Goal: Information Seeking & Learning: Learn about a topic

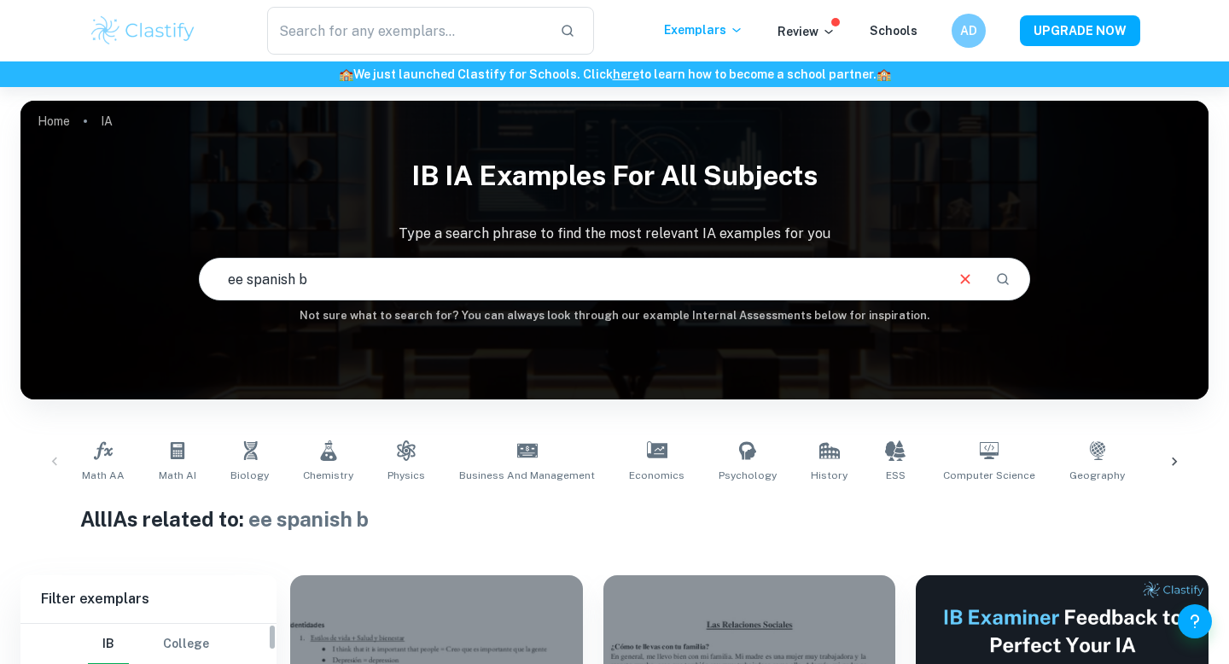
scroll to position [166, 0]
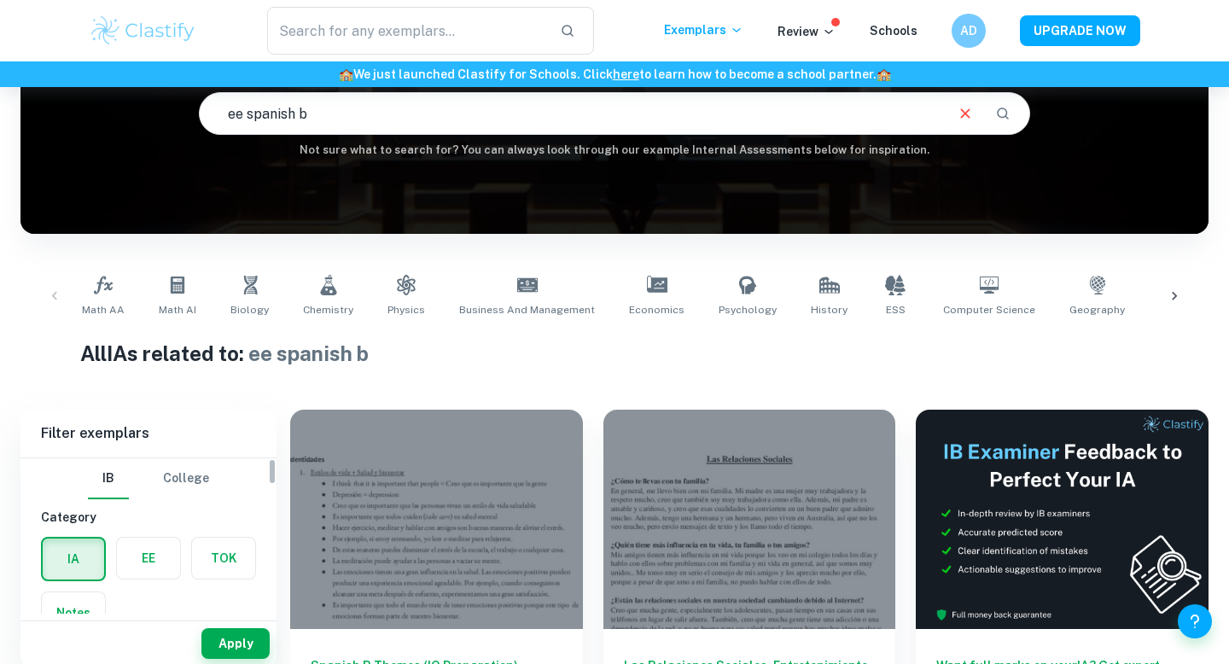
click at [163, 573] on label "button" at bounding box center [148, 558] width 63 height 41
click at [0, 0] on input "radio" at bounding box center [0, 0] width 0 height 0
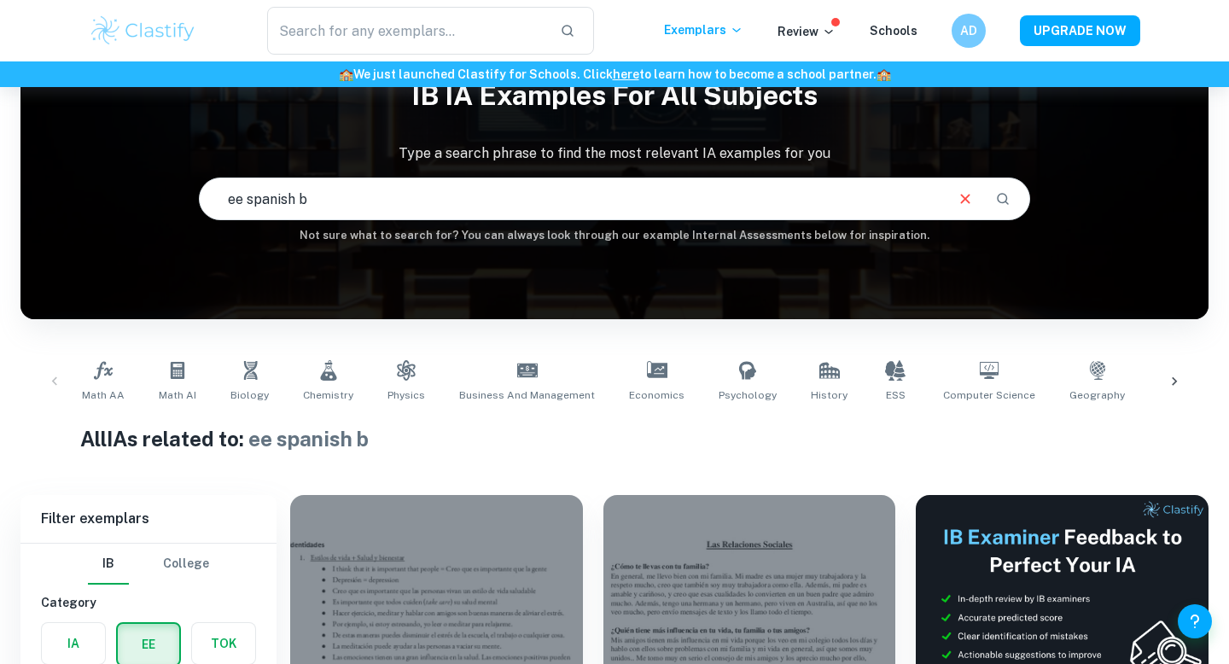
drag, startPoint x: 246, startPoint y: 194, endPoint x: 217, endPoint y: 185, distance: 30.2
click at [217, 185] on input "ee spanish b" at bounding box center [571, 199] width 742 height 48
type input "spanish b"
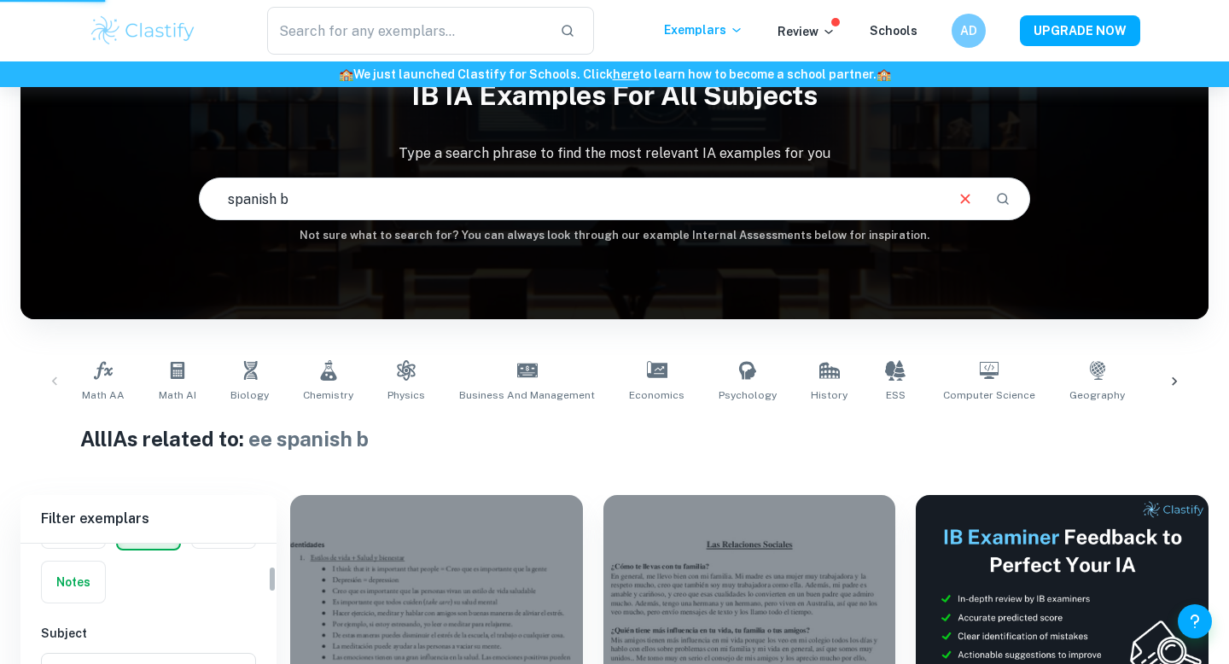
scroll to position [136, 0]
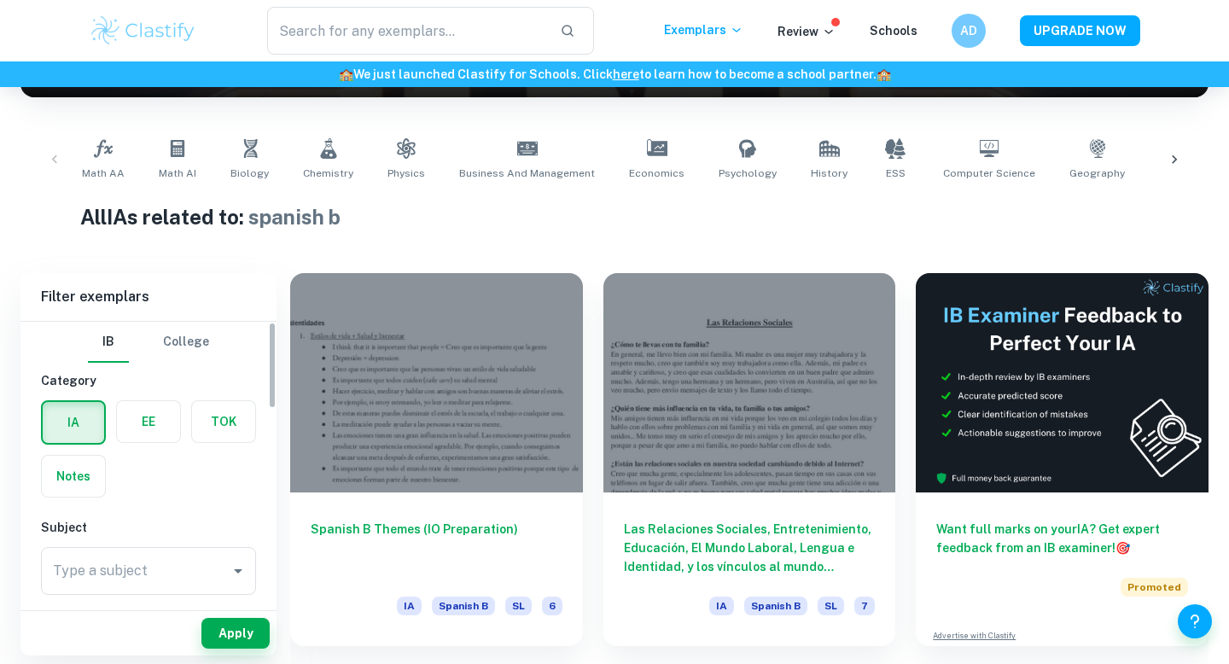
click at [152, 426] on label "button" at bounding box center [148, 421] width 63 height 41
click at [0, 0] on input "radio" at bounding box center [0, 0] width 0 height 0
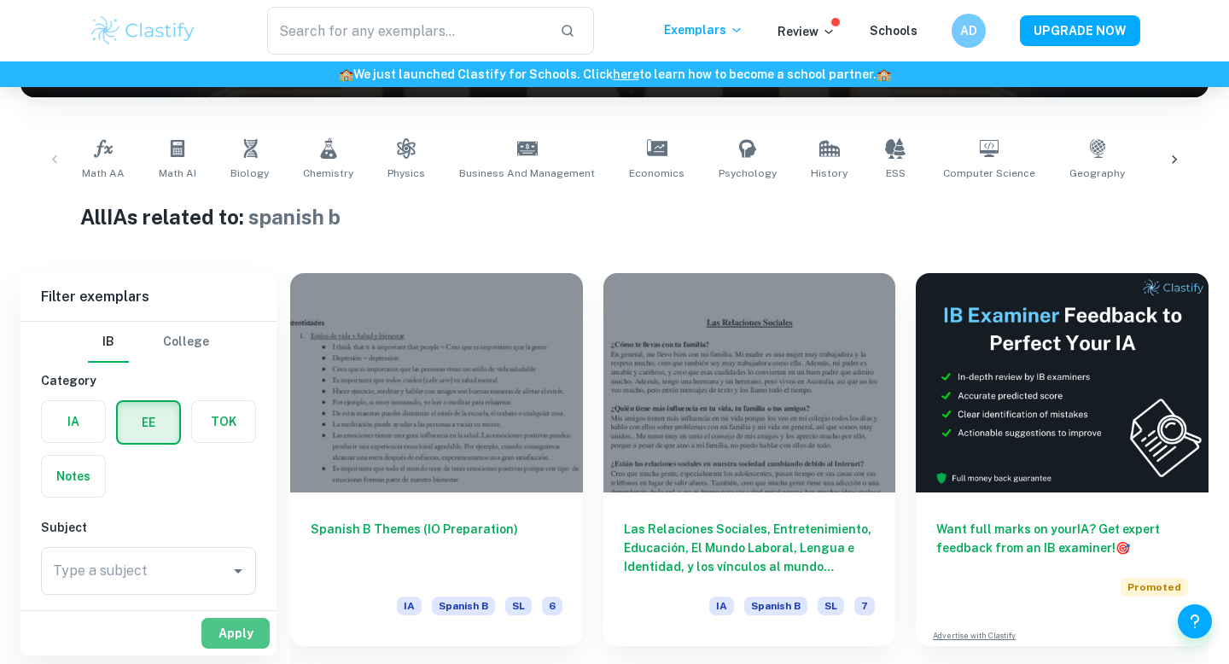
click at [241, 638] on button "Apply" at bounding box center [235, 633] width 68 height 31
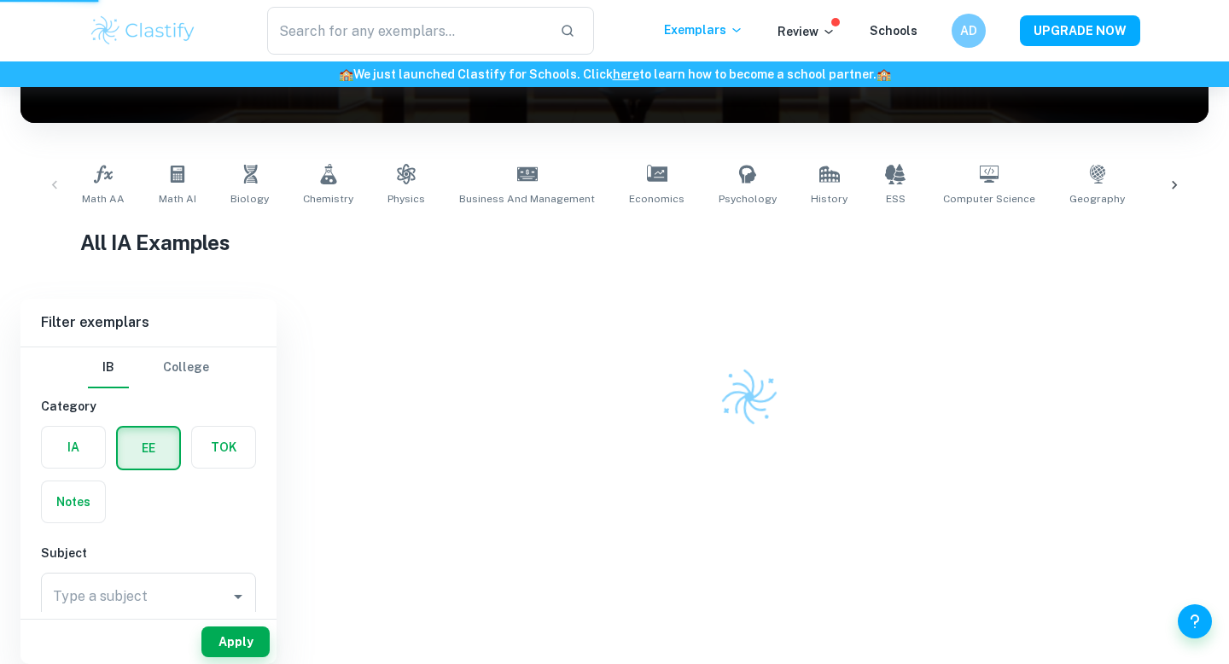
scroll to position [268, 0]
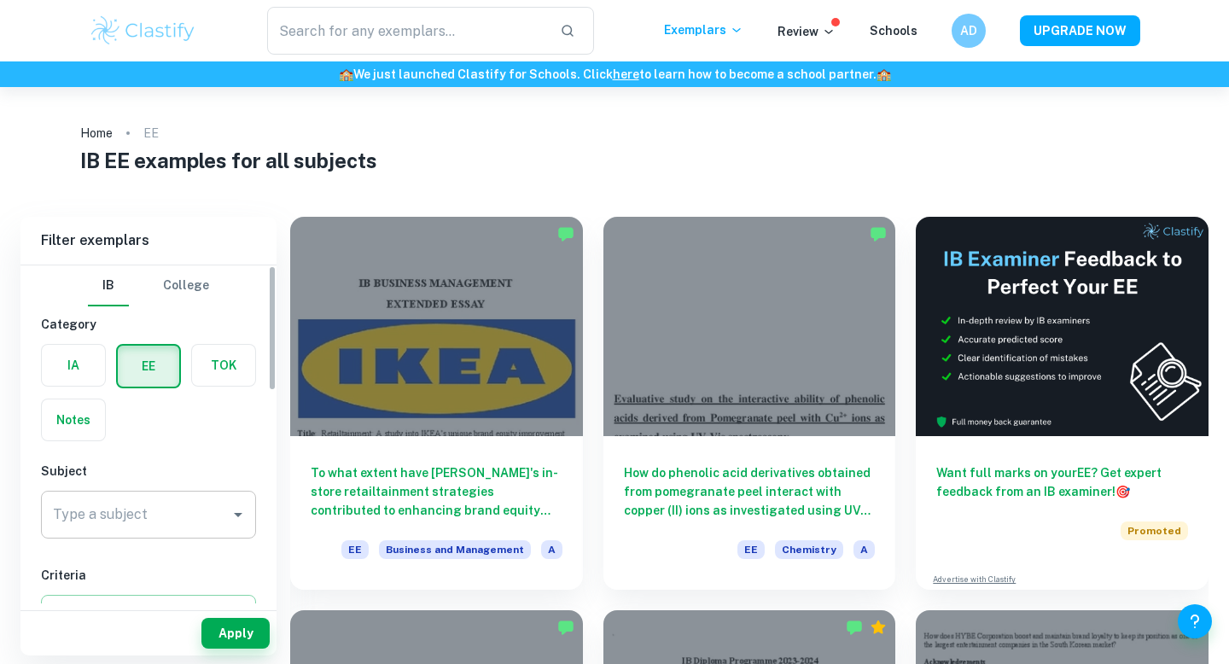
click at [205, 538] on div "Type a subject" at bounding box center [148, 515] width 215 height 48
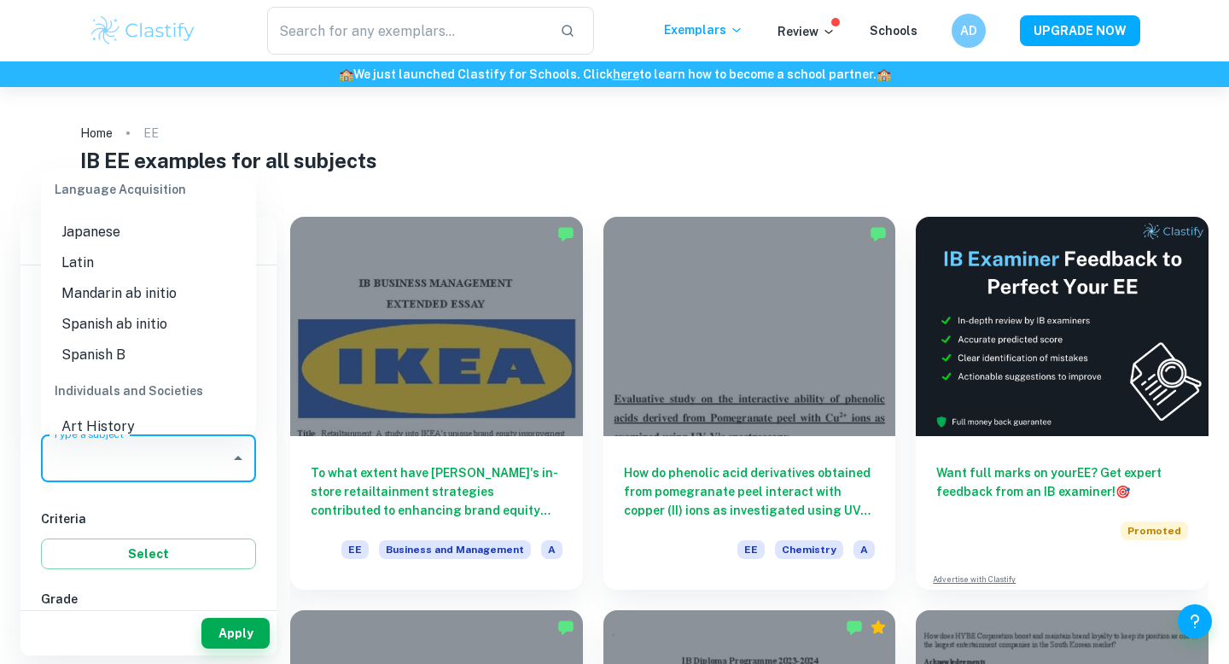
scroll to position [1320, 0]
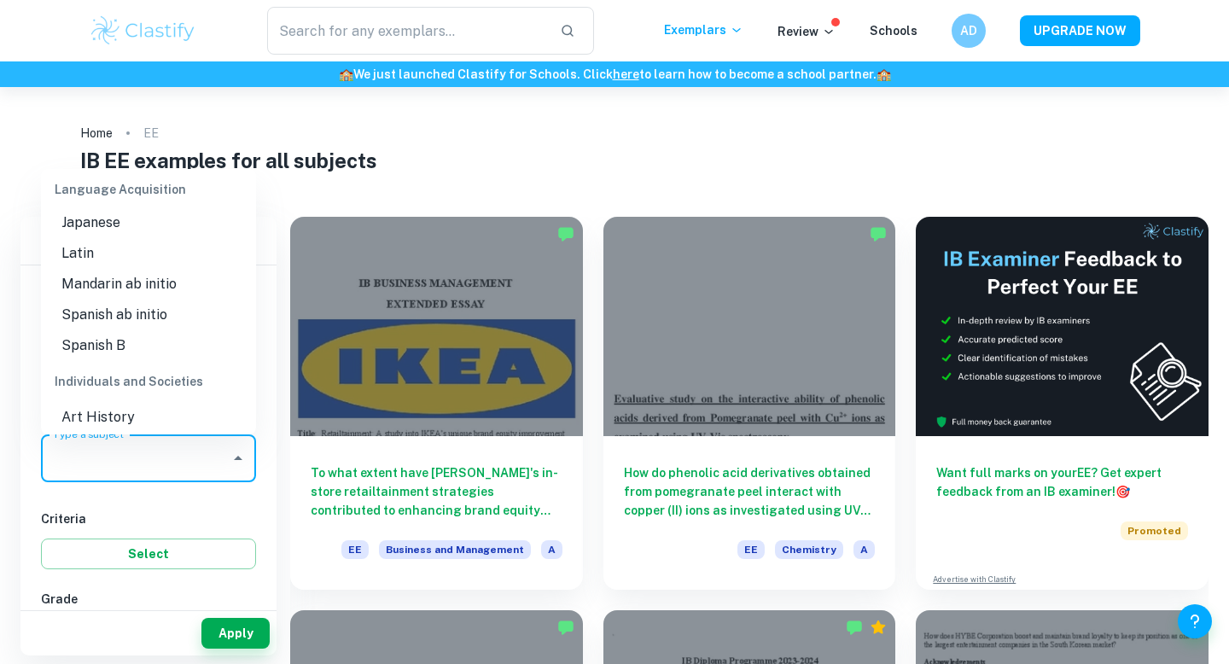
click at [118, 343] on li "Spanish B" at bounding box center [148, 345] width 215 height 31
type input "Spanish B"
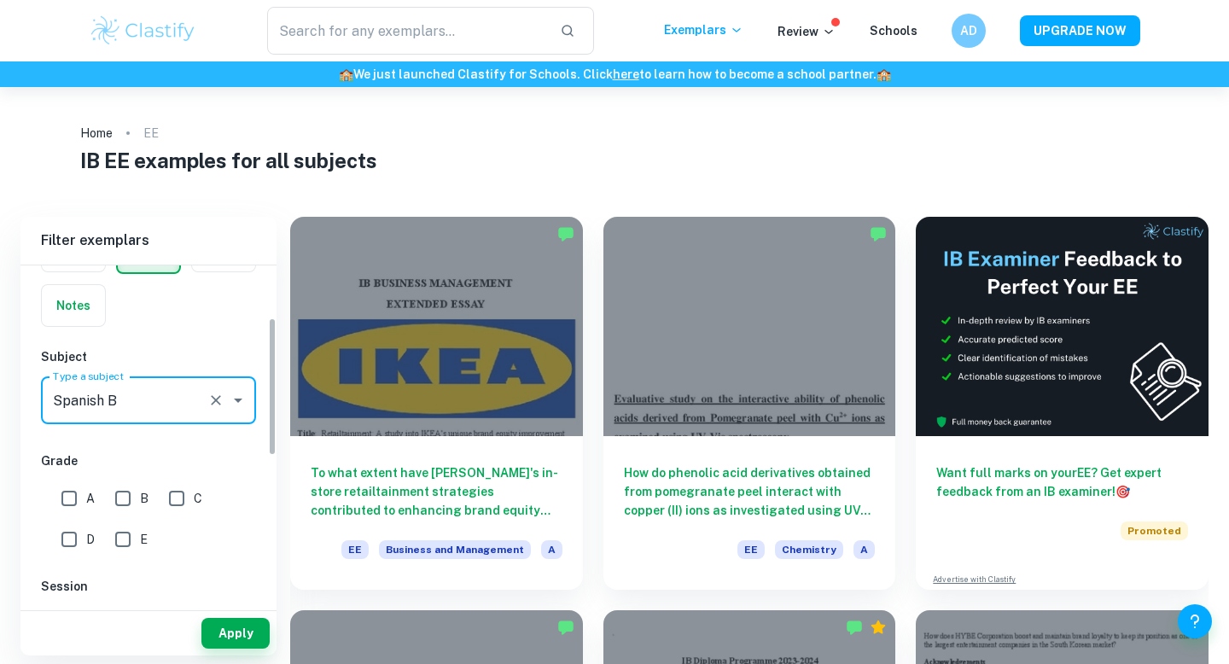
scroll to position [128, 0]
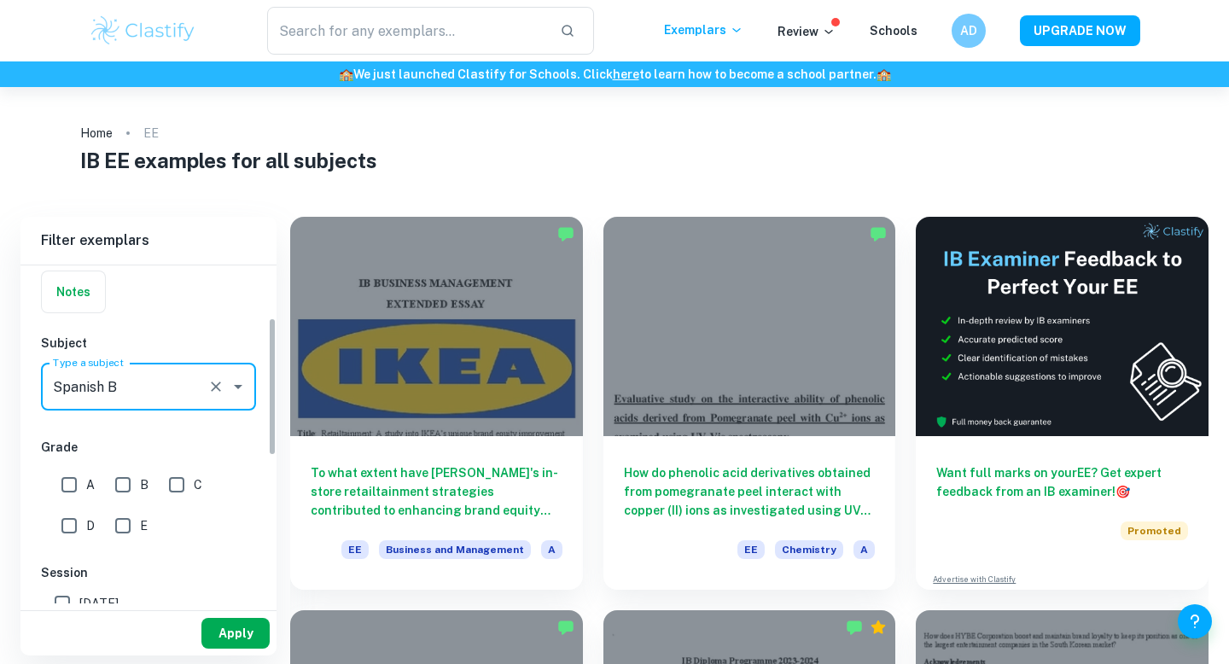
click at [229, 635] on button "Apply" at bounding box center [235, 633] width 68 height 31
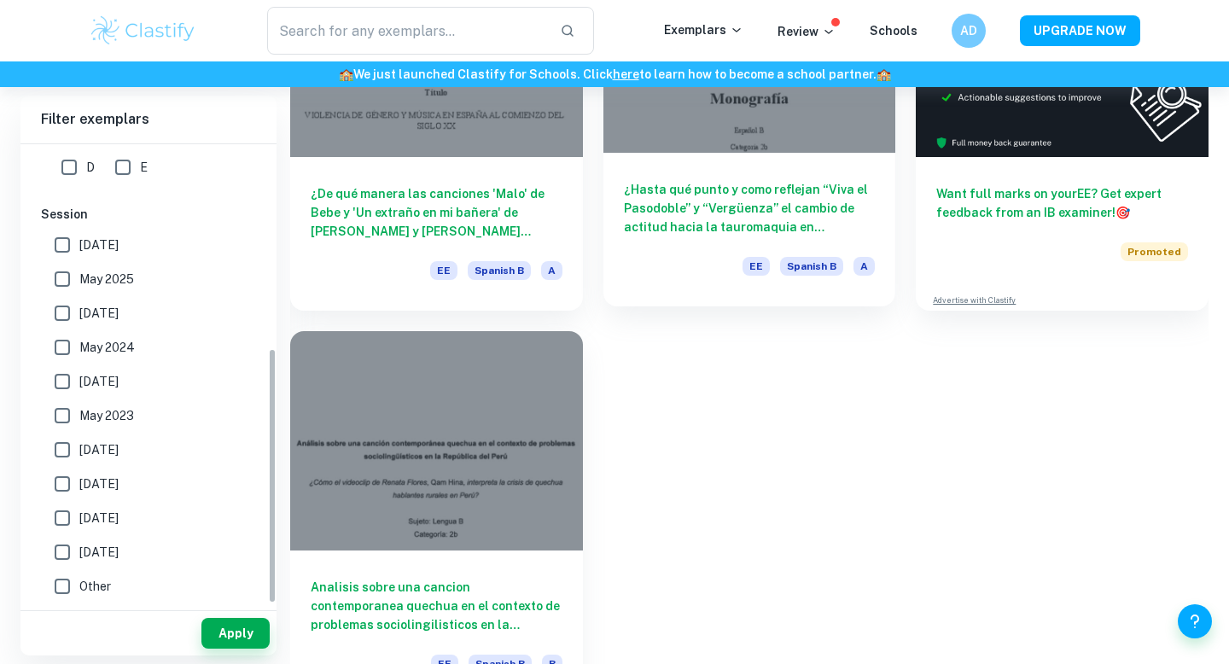
scroll to position [319, 0]
